Goal: Task Accomplishment & Management: Manage account settings

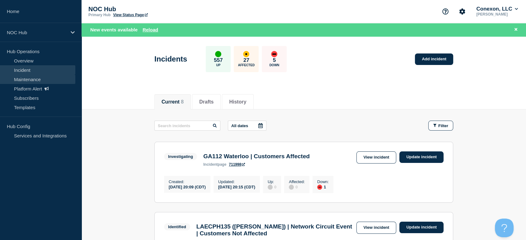
click at [29, 79] on link "Maintenance" at bounding box center [37, 79] width 75 height 9
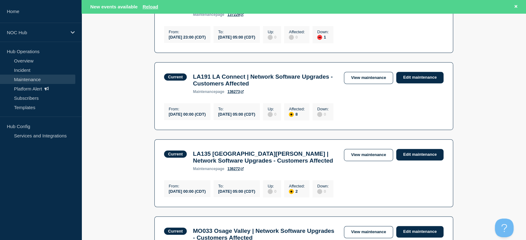
scroll to position [242, 0]
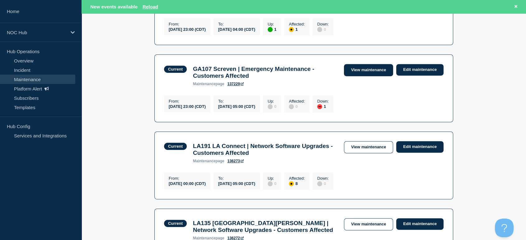
click at [365, 76] on link "View maintenance" at bounding box center [368, 70] width 49 height 12
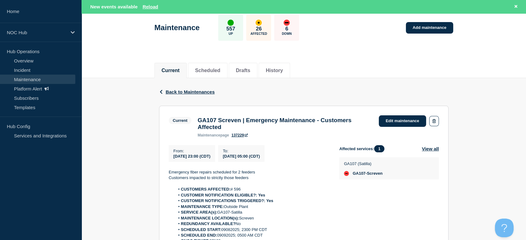
scroll to position [69, 0]
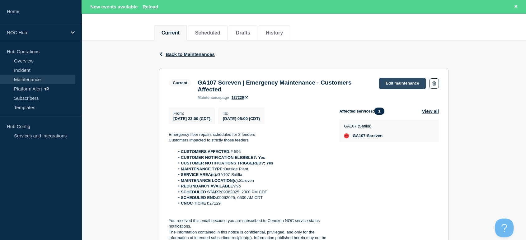
click at [396, 80] on link "Edit maintenance" at bounding box center [401, 84] width 47 height 12
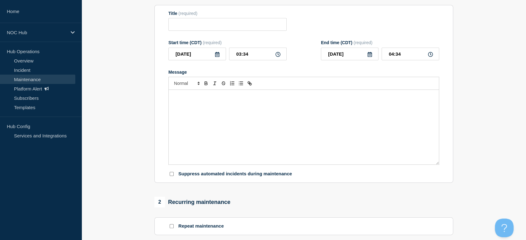
scroll to position [56, 0]
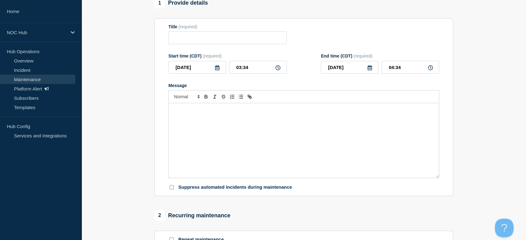
type input "GA107 Screven | Emergency Maintenance - Customers Affected"
type input "[DATE]"
type input "23:00"
type input "05:00"
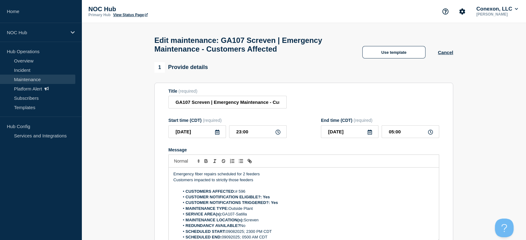
scroll to position [0, 0]
click at [447, 55] on button "Cancel" at bounding box center [445, 52] width 15 height 5
